Goal: Information Seeking & Learning: Learn about a topic

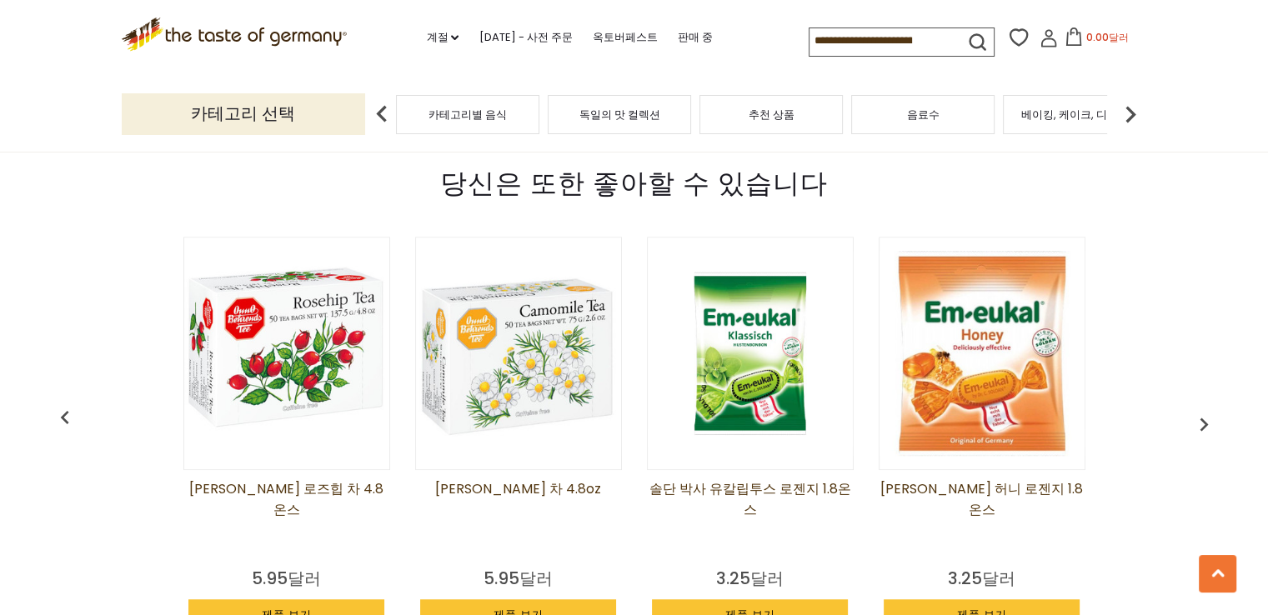
scroll to position [1167, 0]
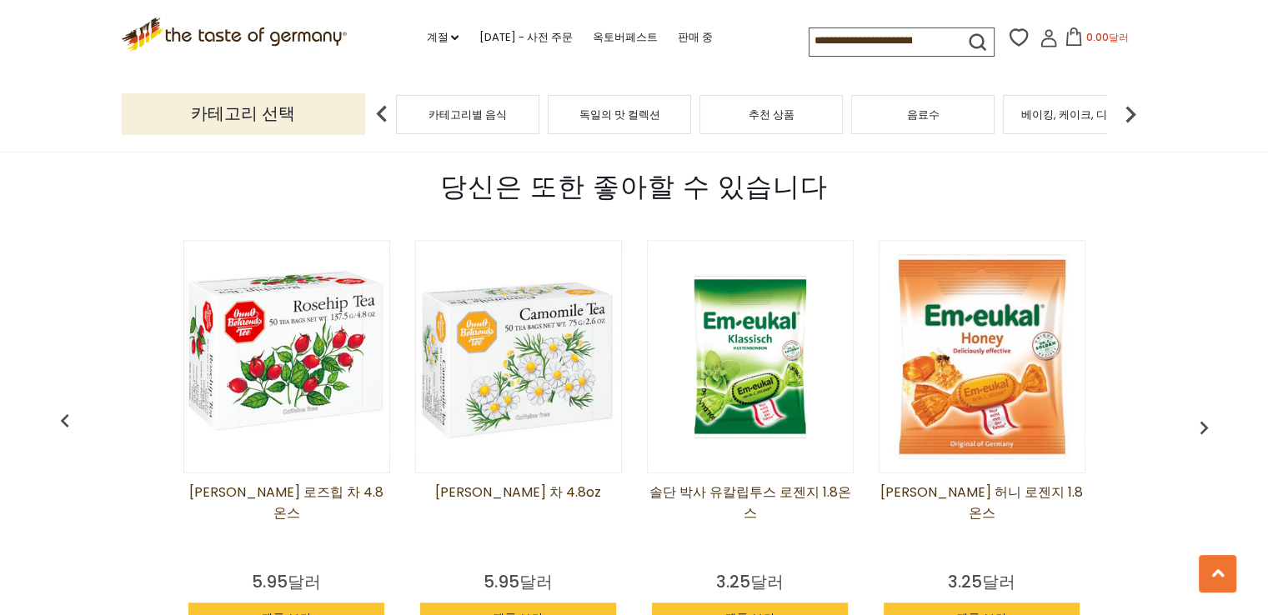
click at [951, 382] on img at bounding box center [982, 356] width 205 height 205
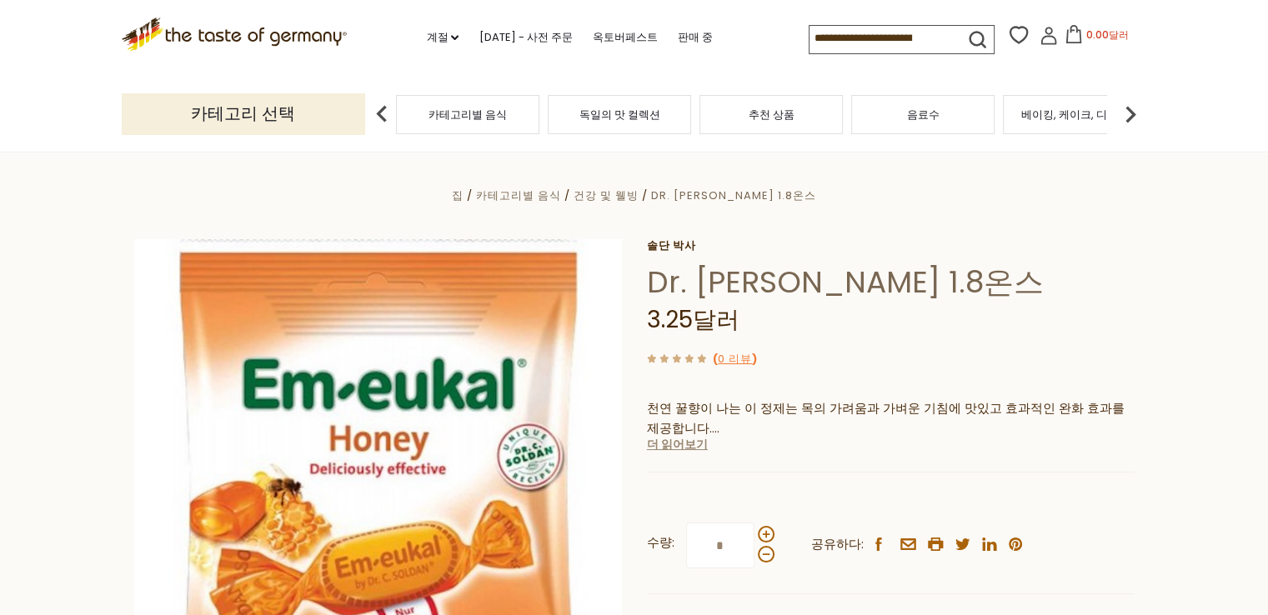
click at [688, 448] on font "더 읽어보기" at bounding box center [677, 444] width 61 height 17
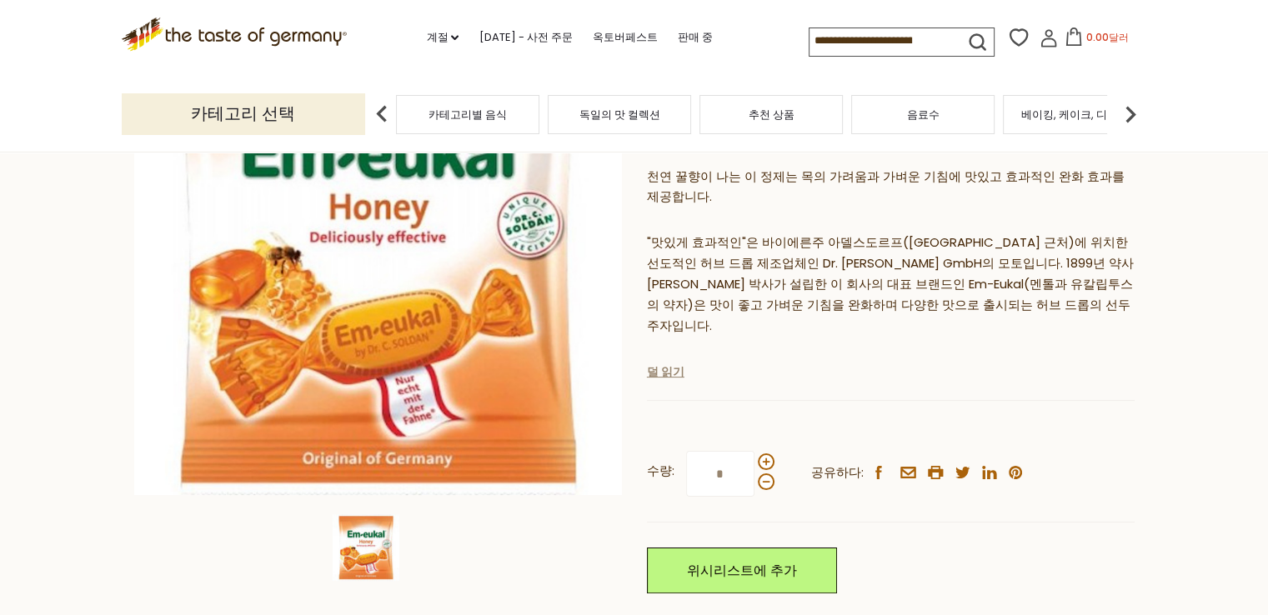
scroll to position [250, 0]
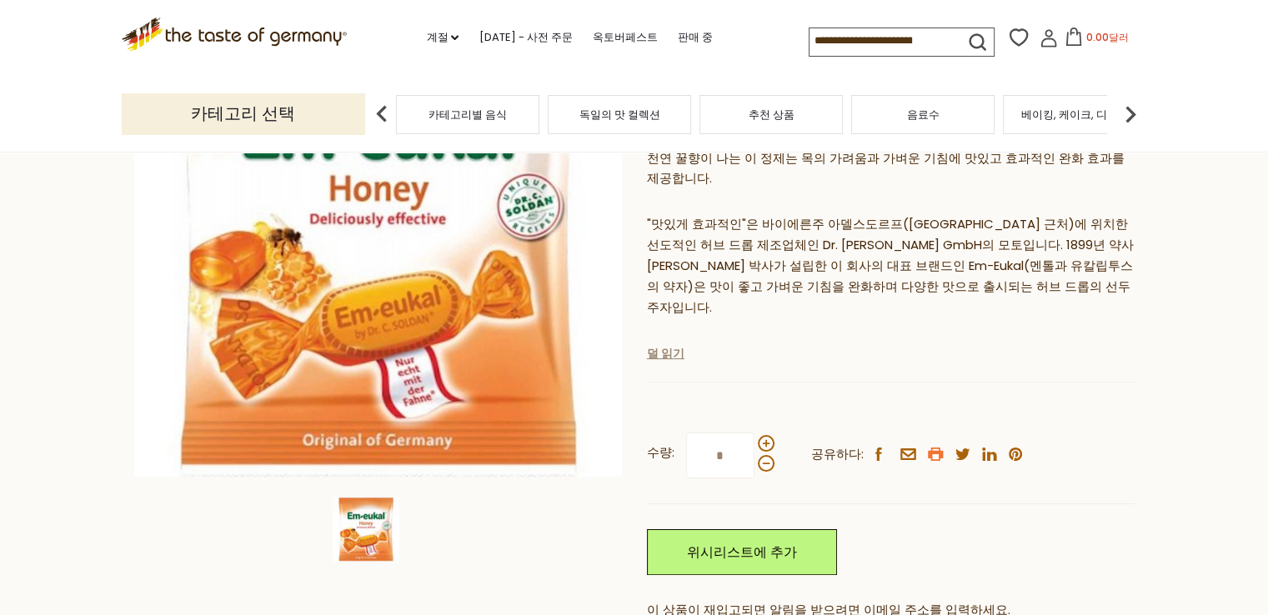
click at [930, 448] on icon "printer" at bounding box center [936, 454] width 16 height 13
click at [669, 345] on font "덜 읽기" at bounding box center [666, 353] width 38 height 17
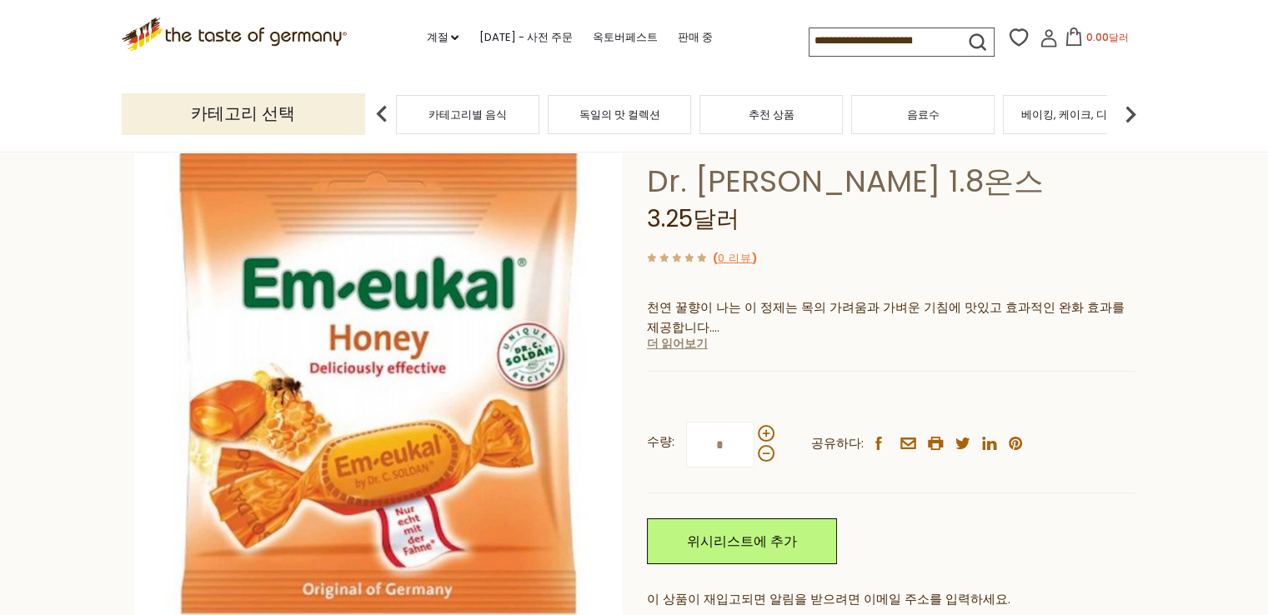
scroll to position [83, 0]
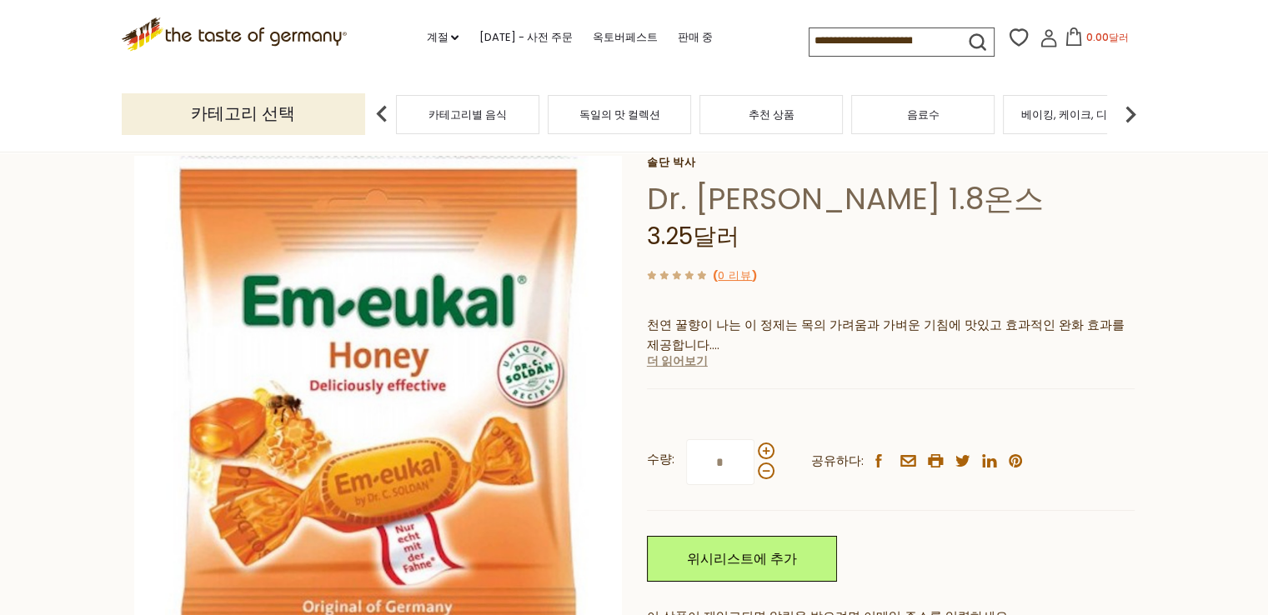
click at [690, 363] on font "더 읽어보기" at bounding box center [677, 361] width 61 height 17
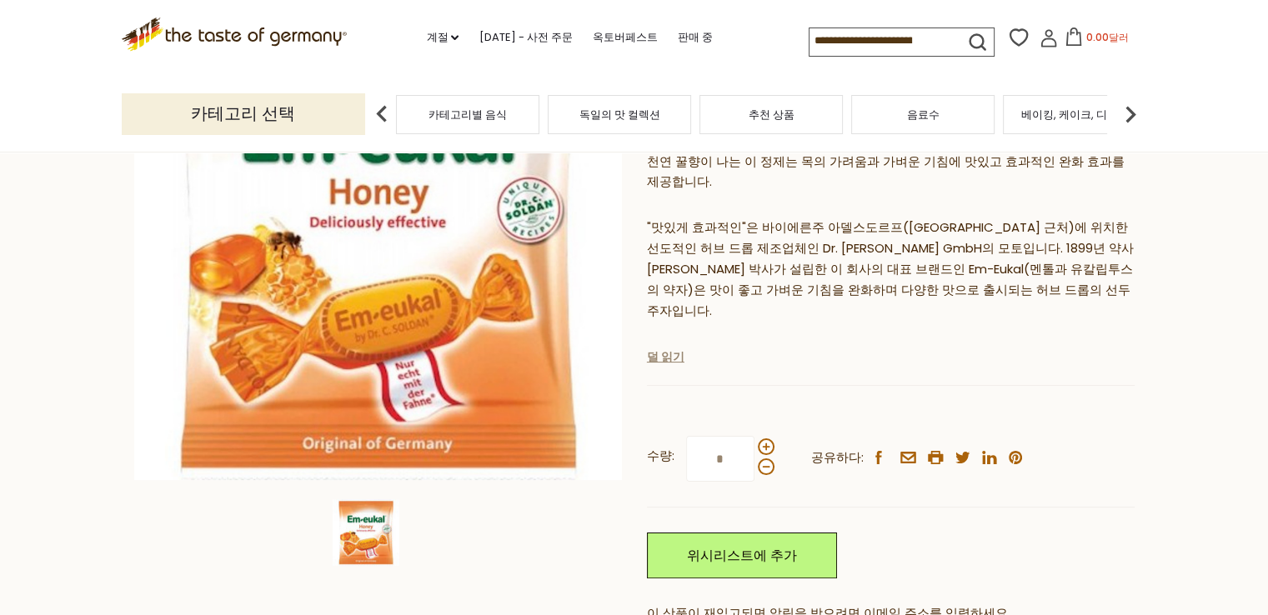
scroll to position [333, 0]
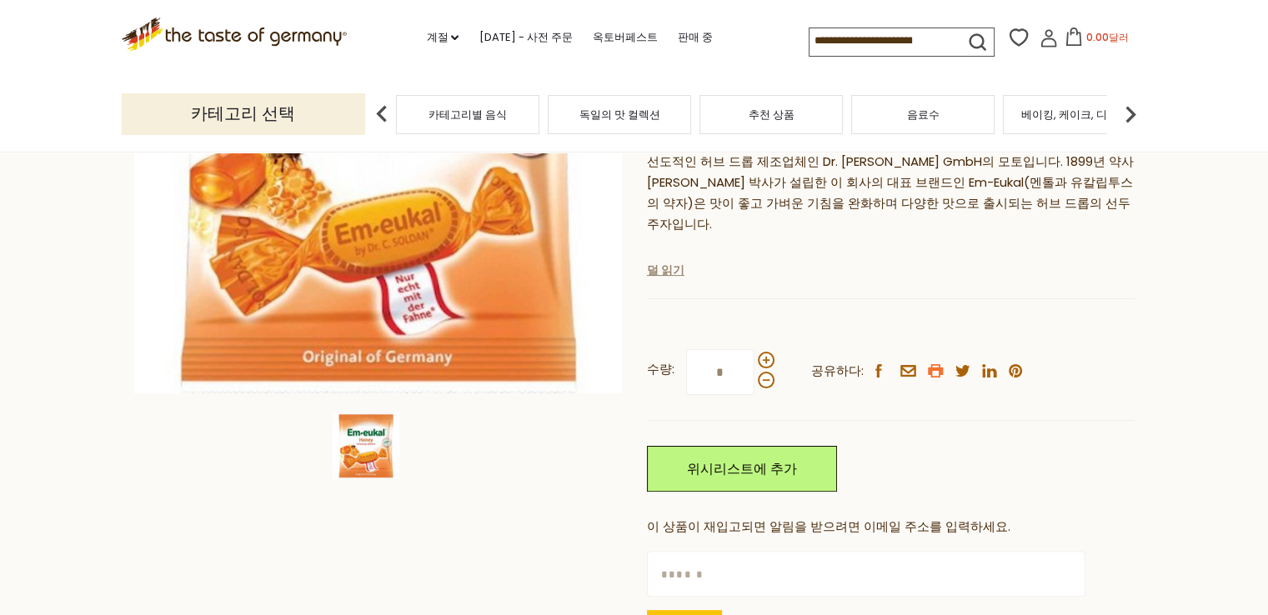
click at [931, 364] on icon "printer" at bounding box center [936, 370] width 16 height 13
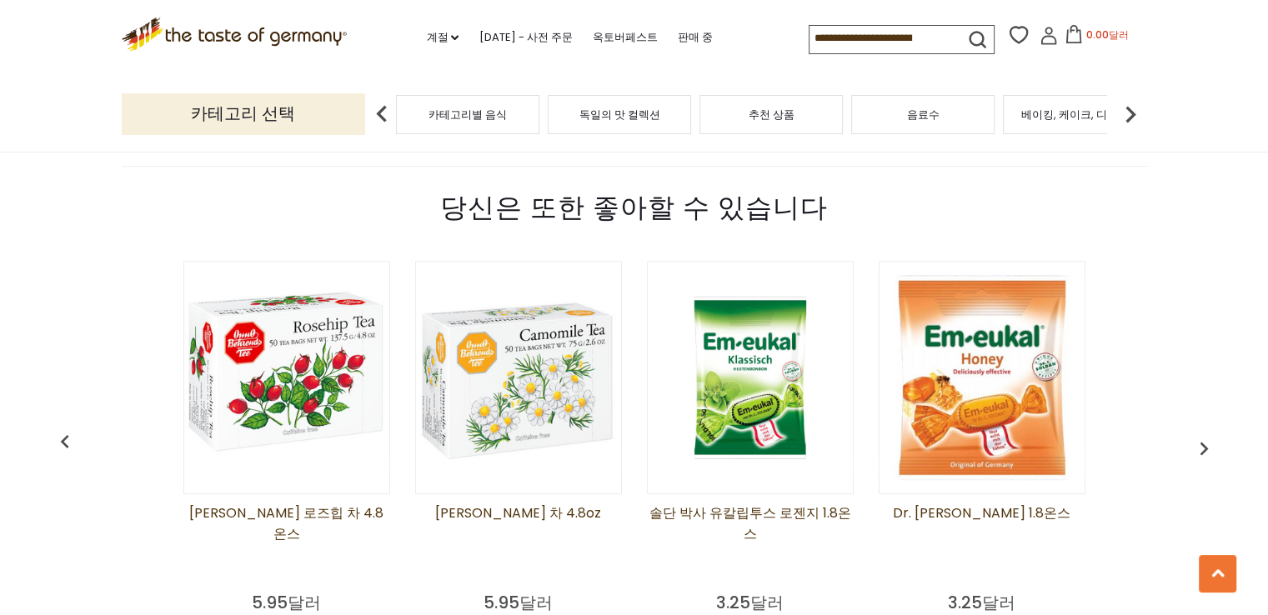
scroll to position [1167, 0]
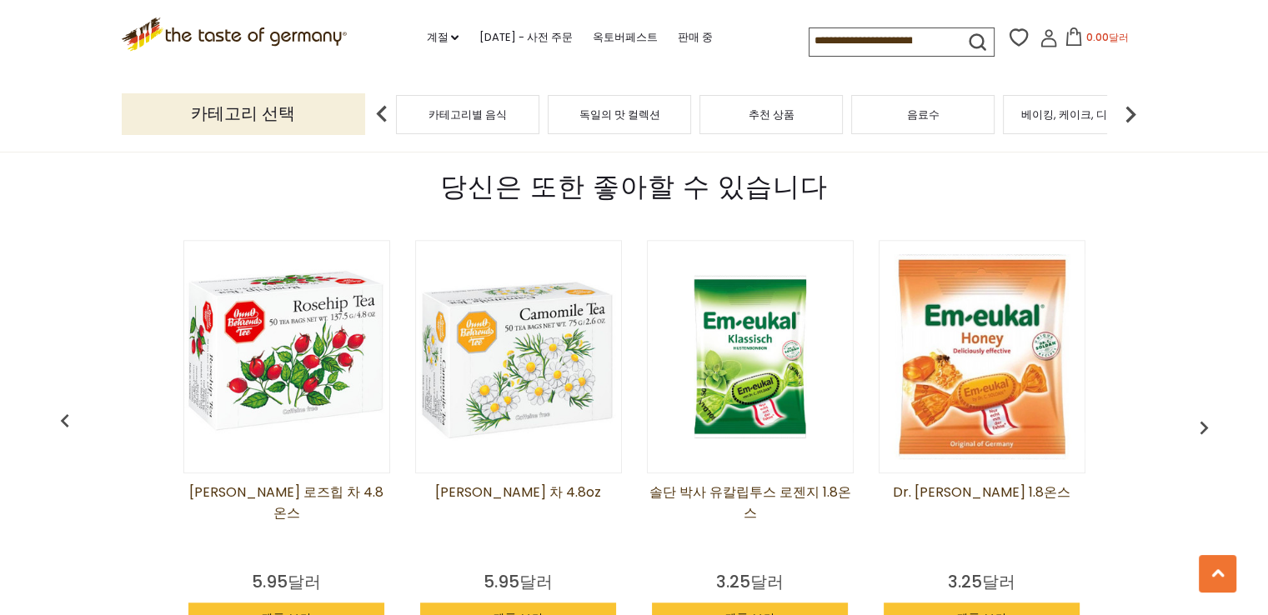
click at [704, 350] on img at bounding box center [750, 356] width 205 height 205
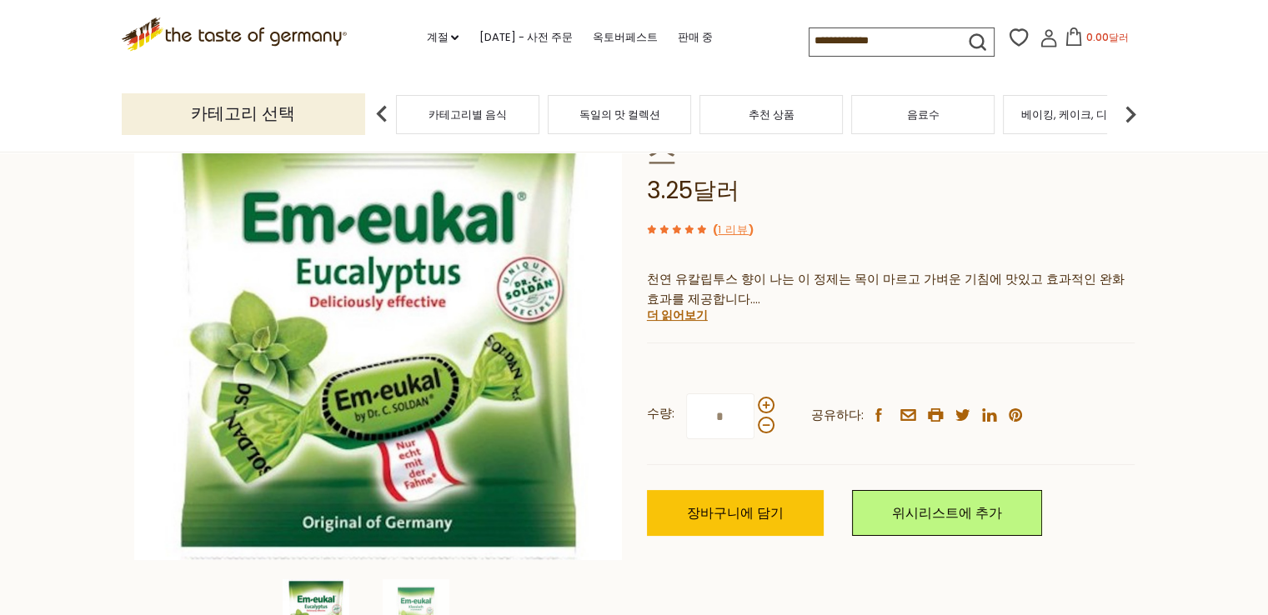
scroll to position [83, 0]
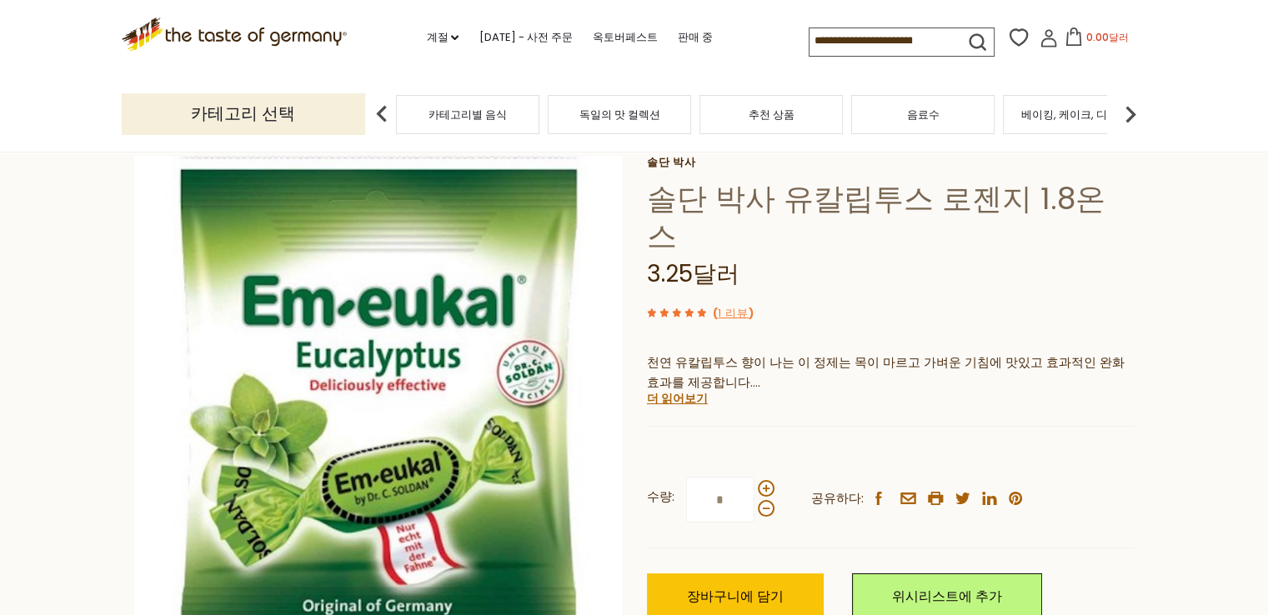
drag, startPoint x: 666, startPoint y: 368, endPoint x: 677, endPoint y: 363, distance: 11.9
click at [677, 390] on font "더 읽어보기" at bounding box center [677, 398] width 61 height 17
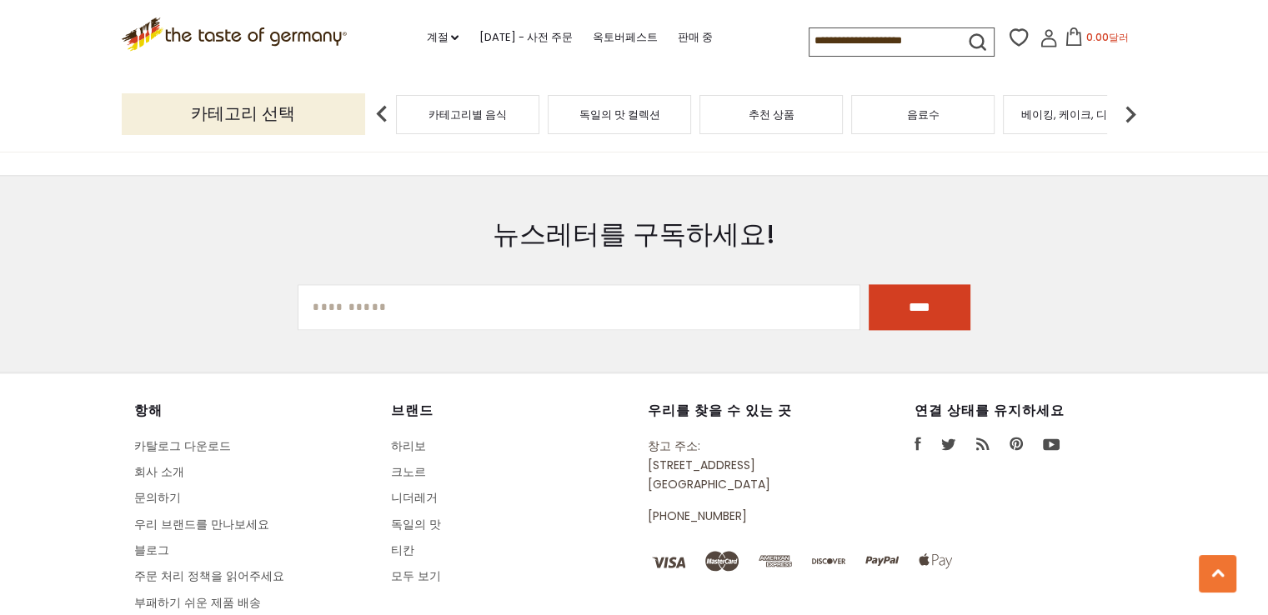
scroll to position [2251, 0]
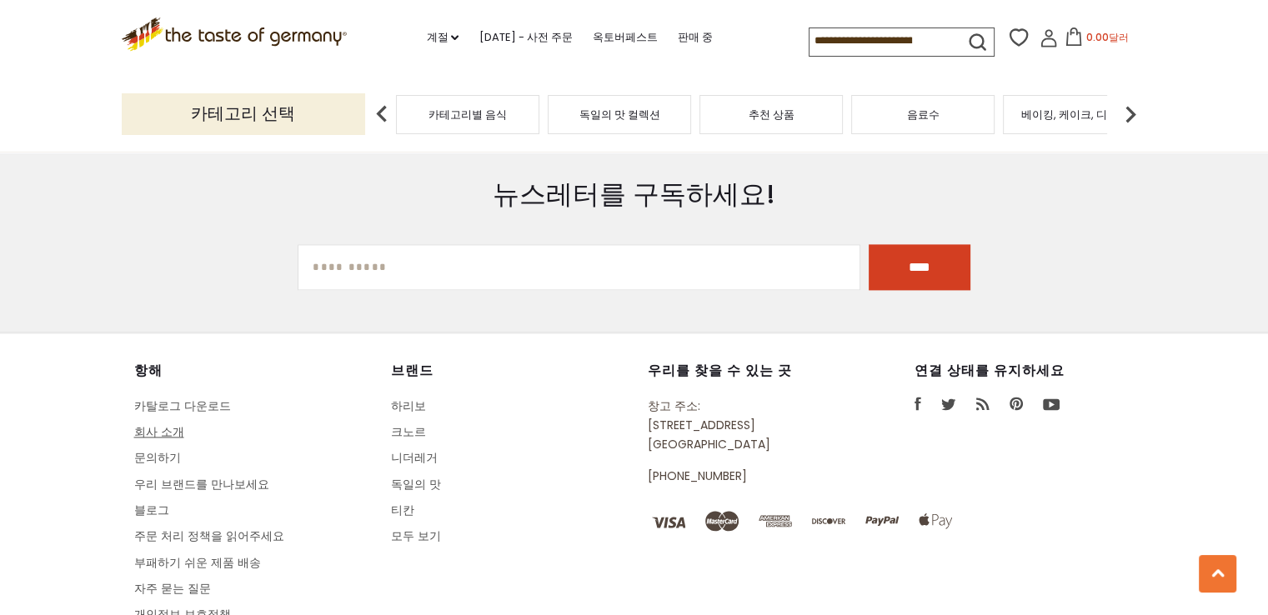
click at [163, 424] on font "회사 소개" at bounding box center [159, 432] width 50 height 17
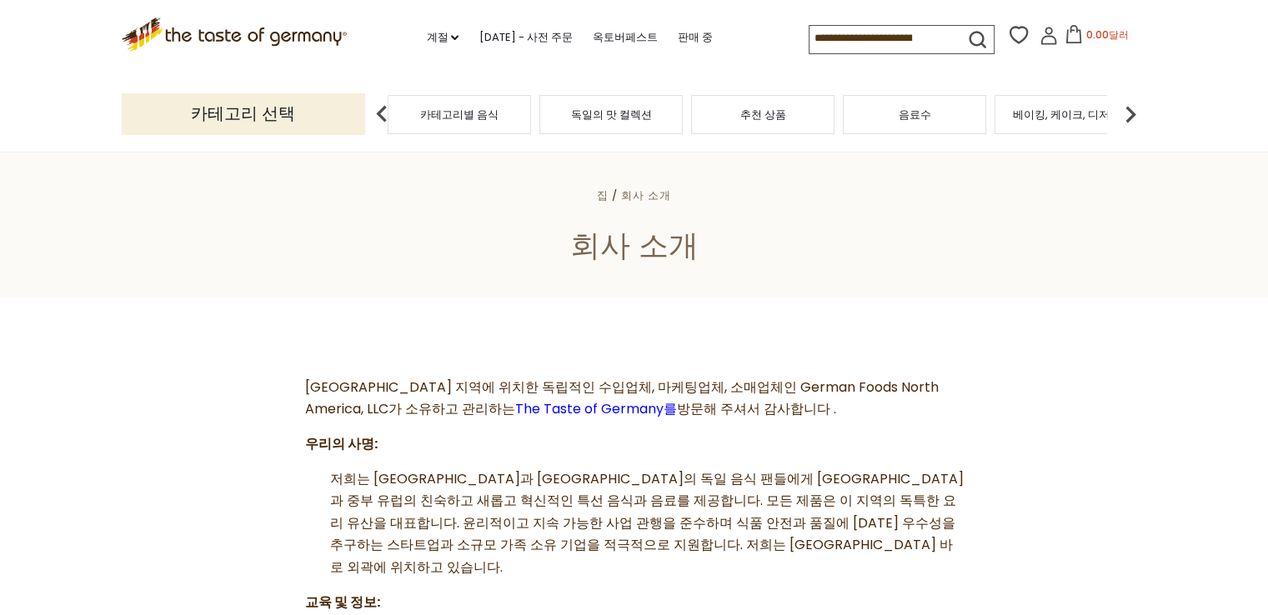
click at [436, 111] on font "카테고리별 음식" at bounding box center [459, 115] width 78 height 16
click at [437, 111] on font "카테고리별 음식" at bounding box center [459, 115] width 78 height 16
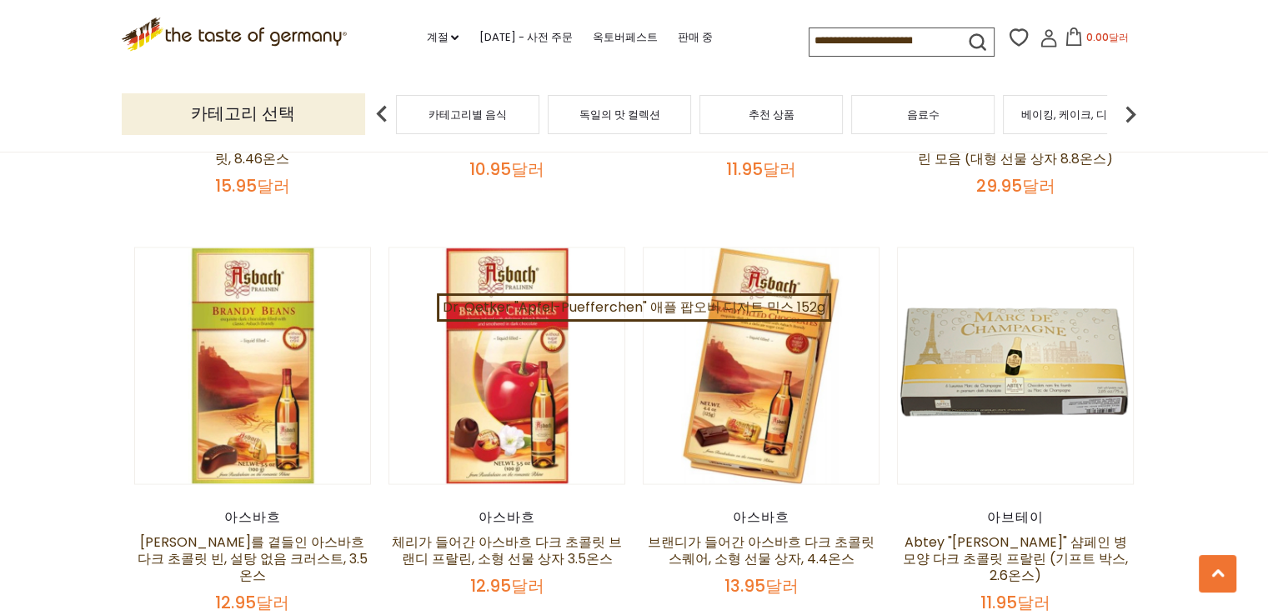
scroll to position [2918, 0]
